Goal: Task Accomplishment & Management: Manage account settings

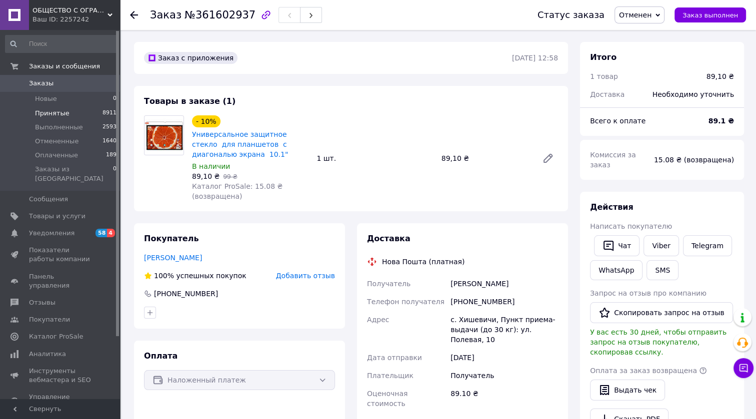
click at [70, 116] on li "Принятые 8911" at bounding box center [61, 113] width 122 height 14
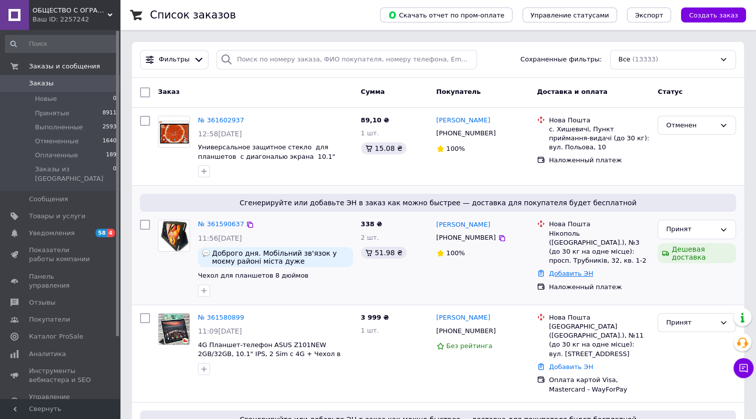
click at [565, 272] on link "Добавить ЭН" at bounding box center [571, 273] width 44 height 7
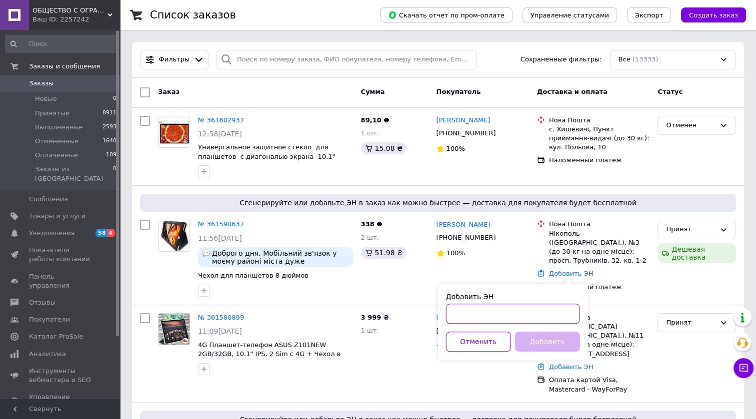
click at [497, 310] on input "Добавить ЭН" at bounding box center [513, 314] width 134 height 20
type input "[CREDIT_CARD_NUMBER]"
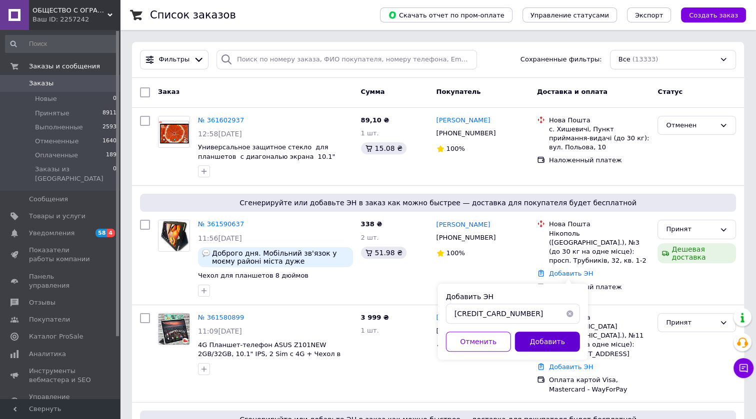
click at [531, 337] on button "Добавить" at bounding box center [547, 342] width 65 height 20
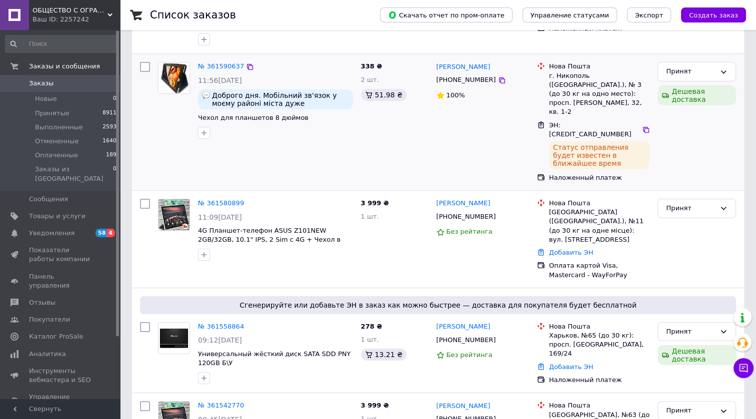
scroll to position [181, 0]
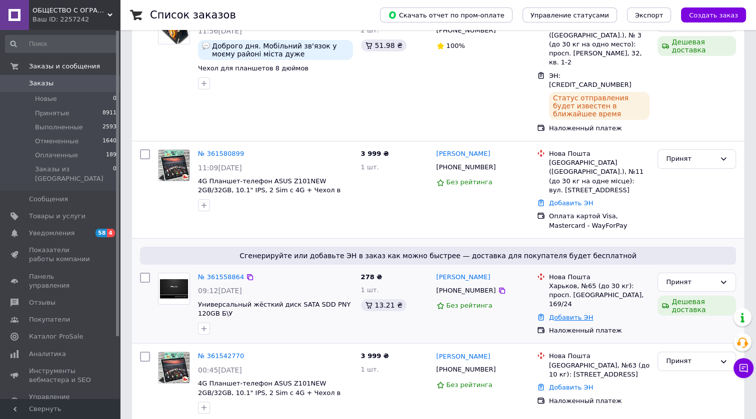
click at [572, 314] on link "Добавить ЭН" at bounding box center [571, 317] width 44 height 7
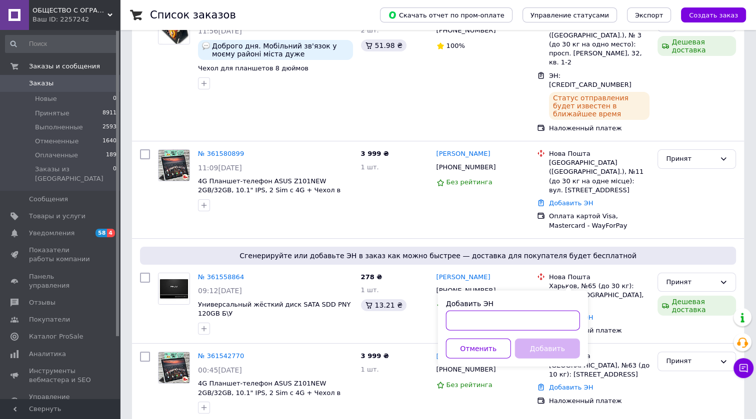
click at [506, 322] on input "Добавить ЭН" at bounding box center [513, 321] width 134 height 20
type input "59001453696558"
click at [527, 339] on button "Добавить" at bounding box center [547, 349] width 65 height 20
